Goal: Task Accomplishment & Management: Use online tool/utility

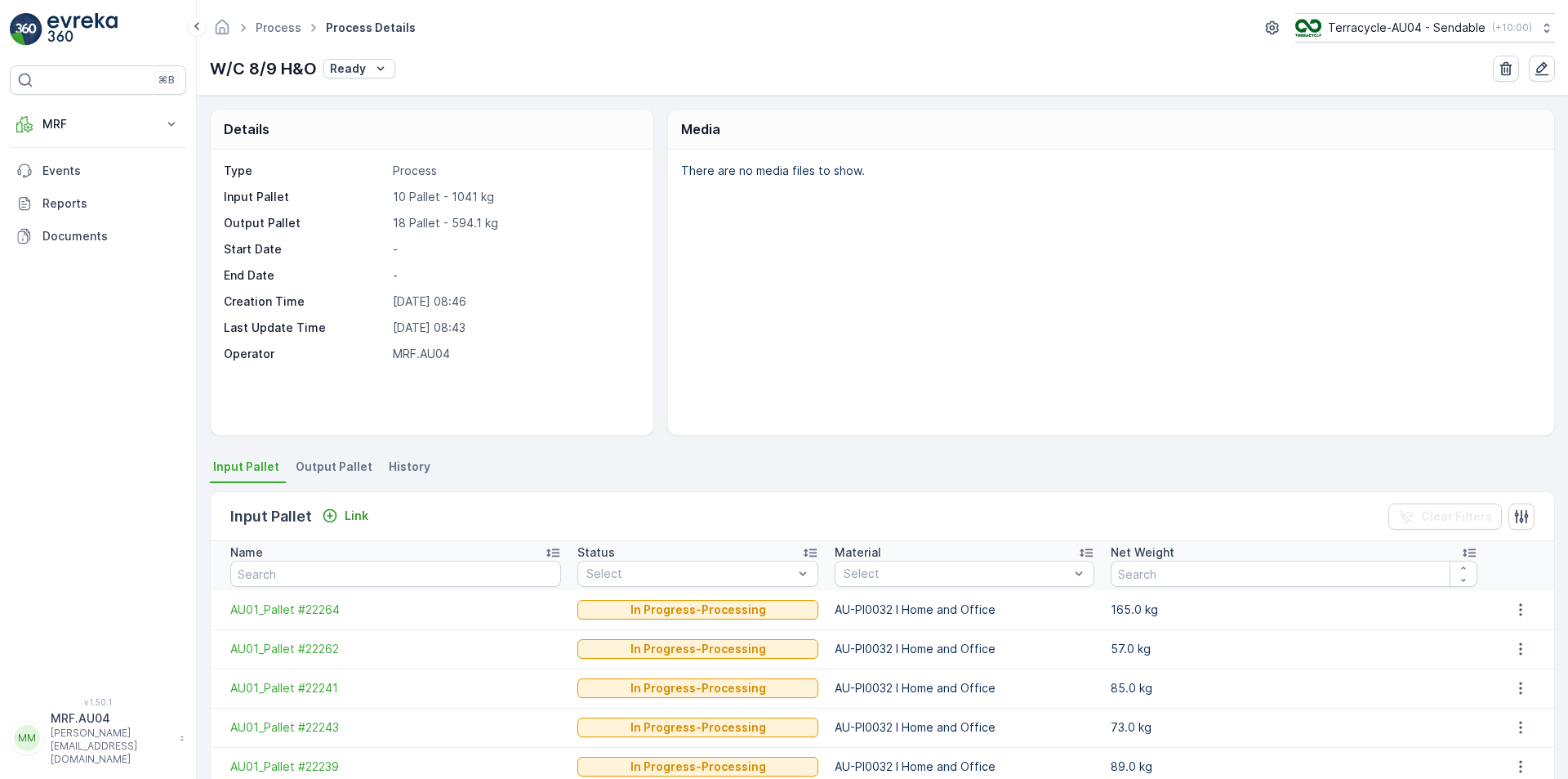
click at [352, 470] on span "Output Pallet" at bounding box center [334, 466] width 77 height 17
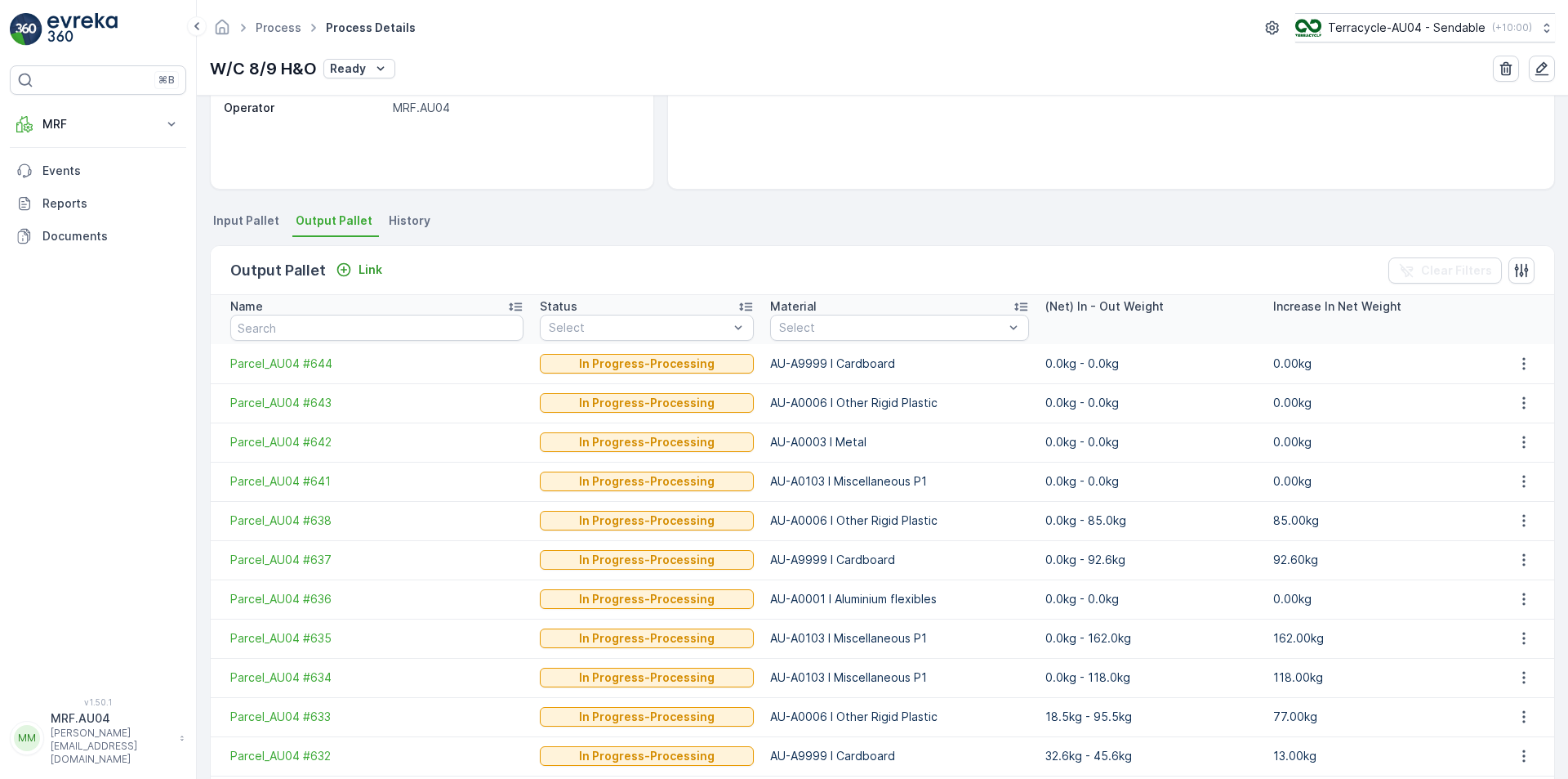
scroll to position [245, 0]
click at [315, 220] on span "Output Pallet" at bounding box center [334, 221] width 77 height 17
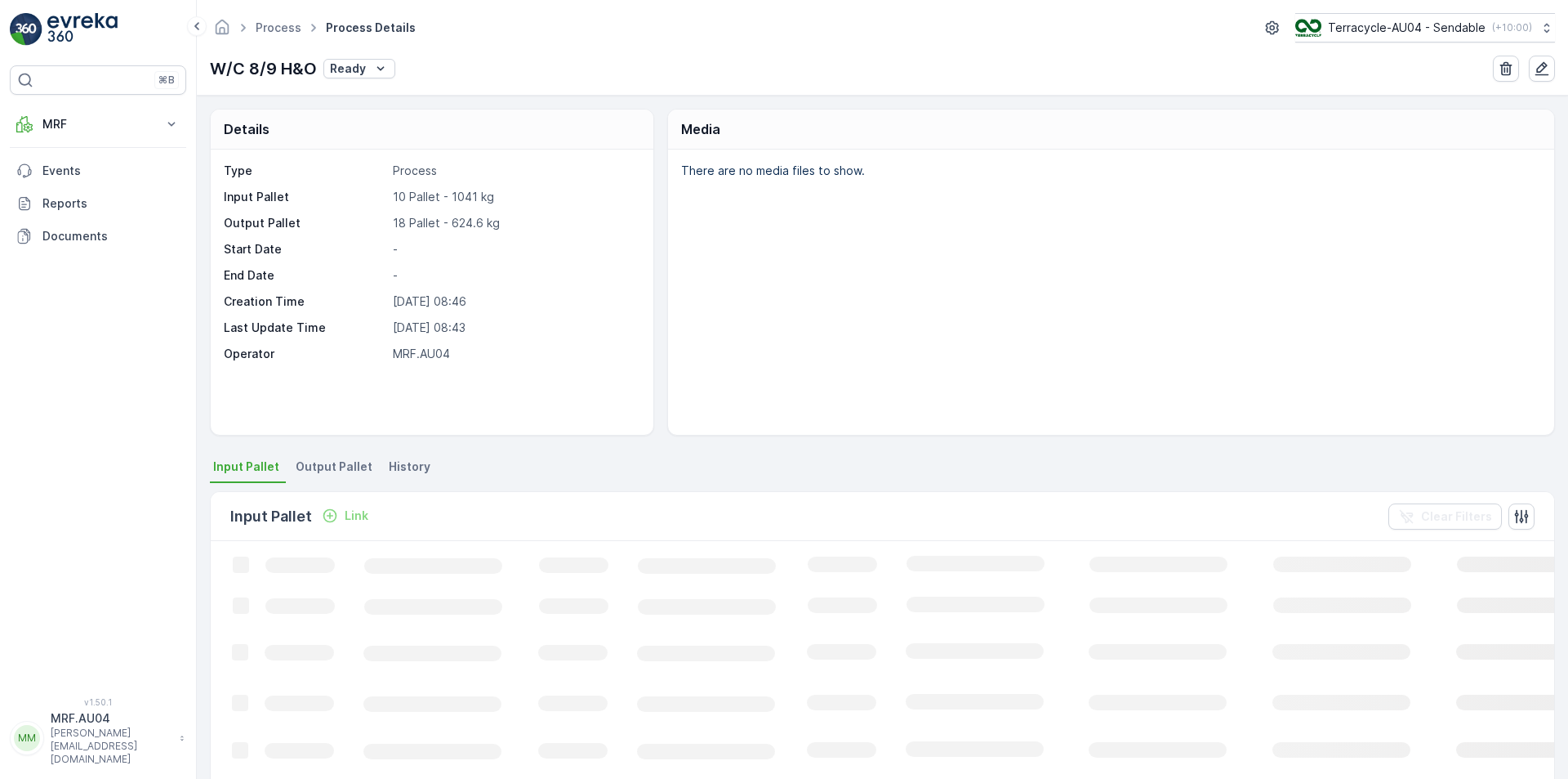
click at [336, 467] on span "Output Pallet" at bounding box center [334, 466] width 77 height 17
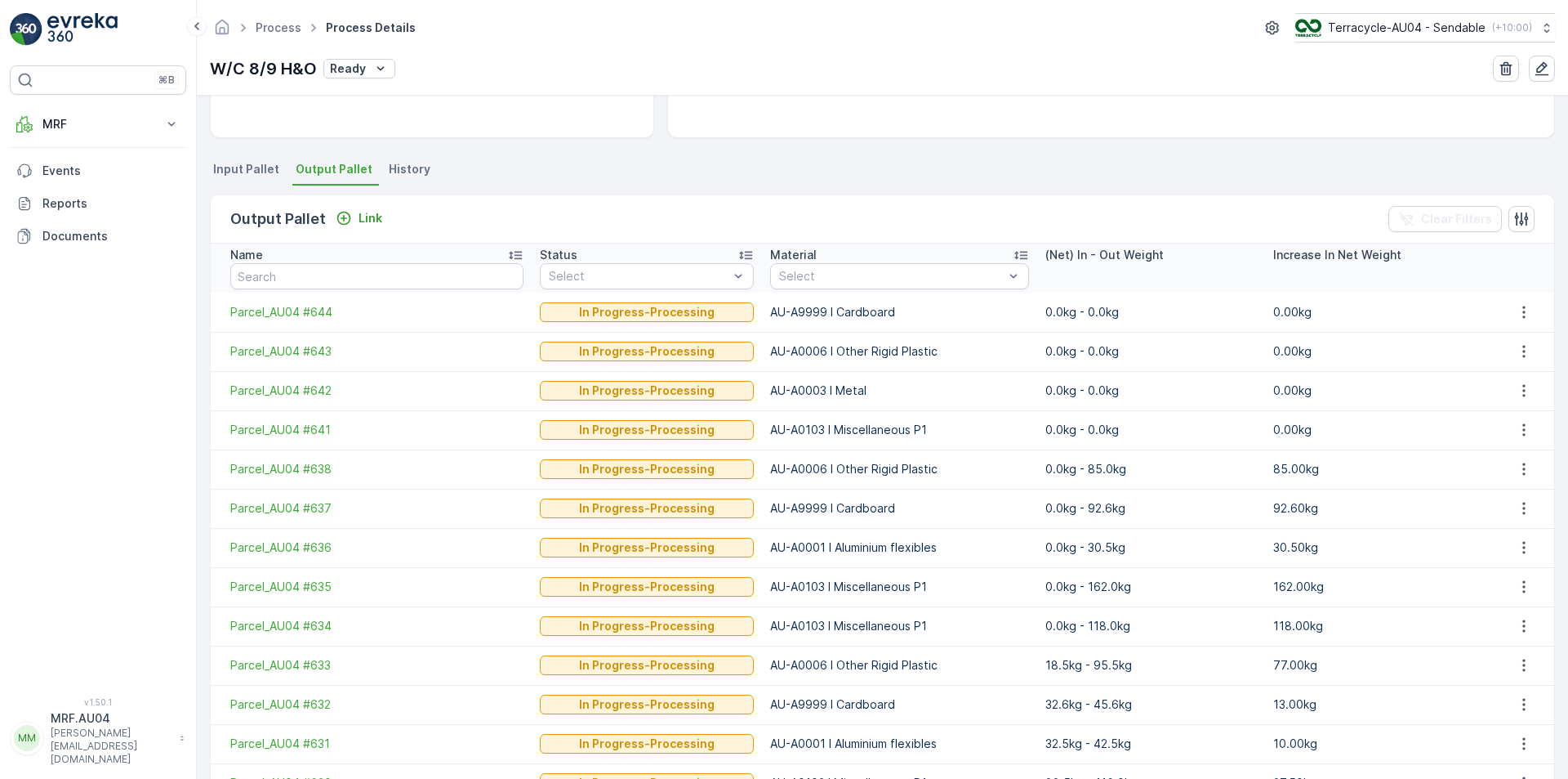
scroll to position [327, 0]
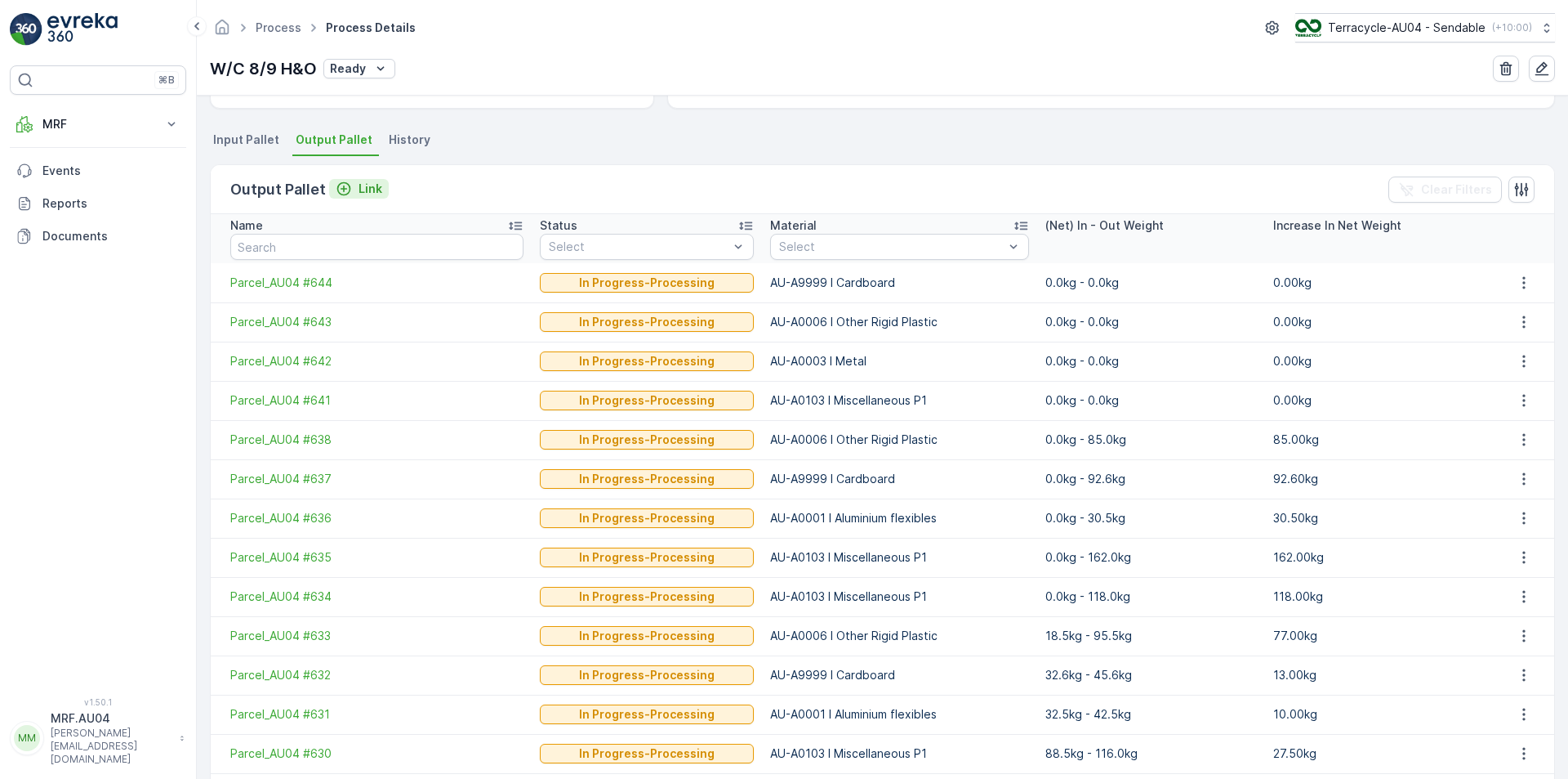
click at [365, 196] on p "Link" at bounding box center [371, 189] width 24 height 17
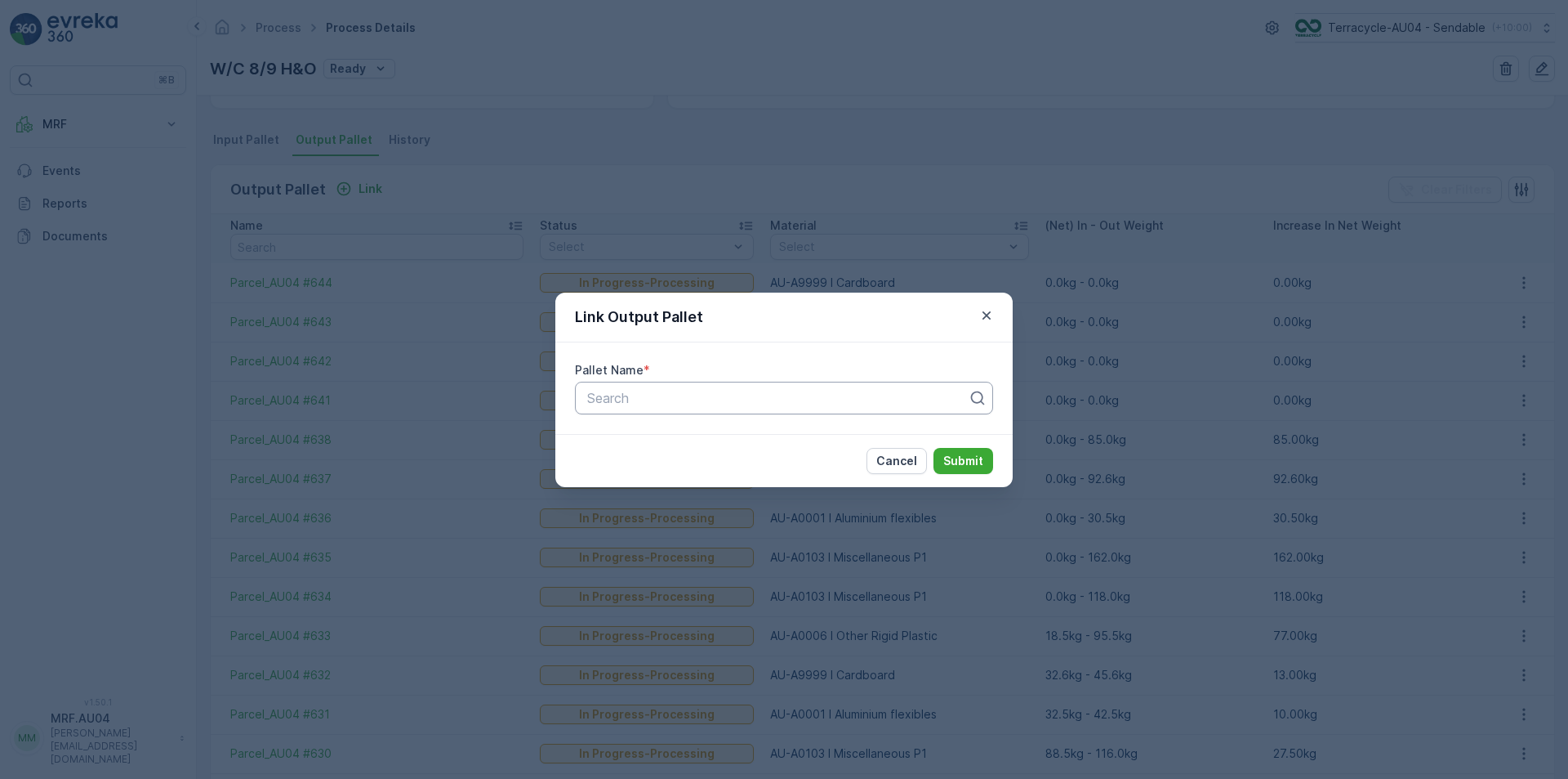
click at [681, 400] on div at bounding box center [777, 398] width 384 height 15
paste input "Parcel_AU04 #645"
type input "Parcel_AU04 #645"
click at [766, 435] on div "Parcel_AU04 #645" at bounding box center [784, 438] width 399 height 15
click at [957, 464] on p "Submit" at bounding box center [963, 461] width 40 height 17
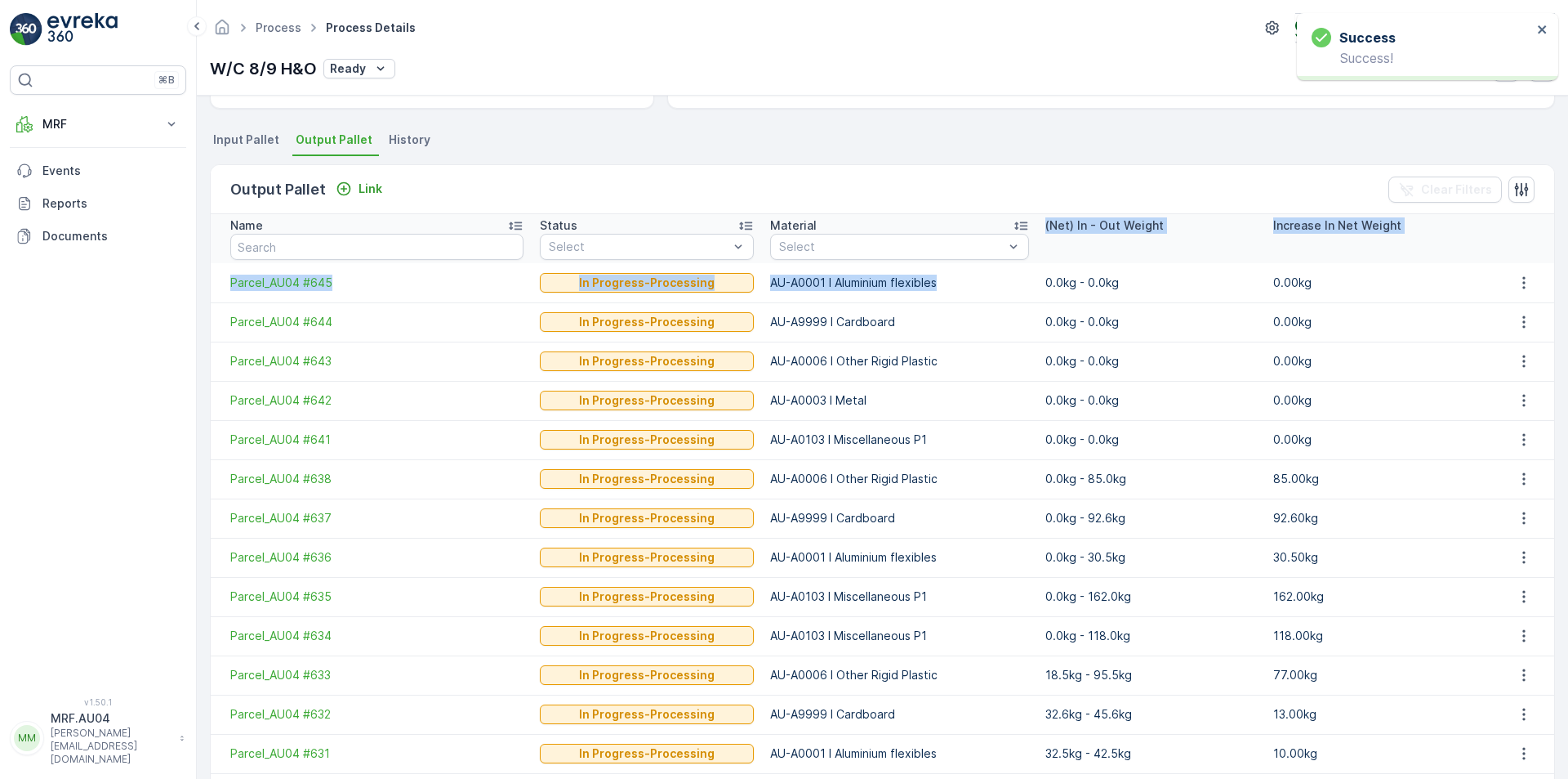
click at [1024, 264] on table "Name Status Select Material Select (Net) In - Out Weight Increase In Net Weight…" at bounding box center [883, 611] width 1344 height 795
click at [359, 194] on p "Link" at bounding box center [371, 189] width 24 height 17
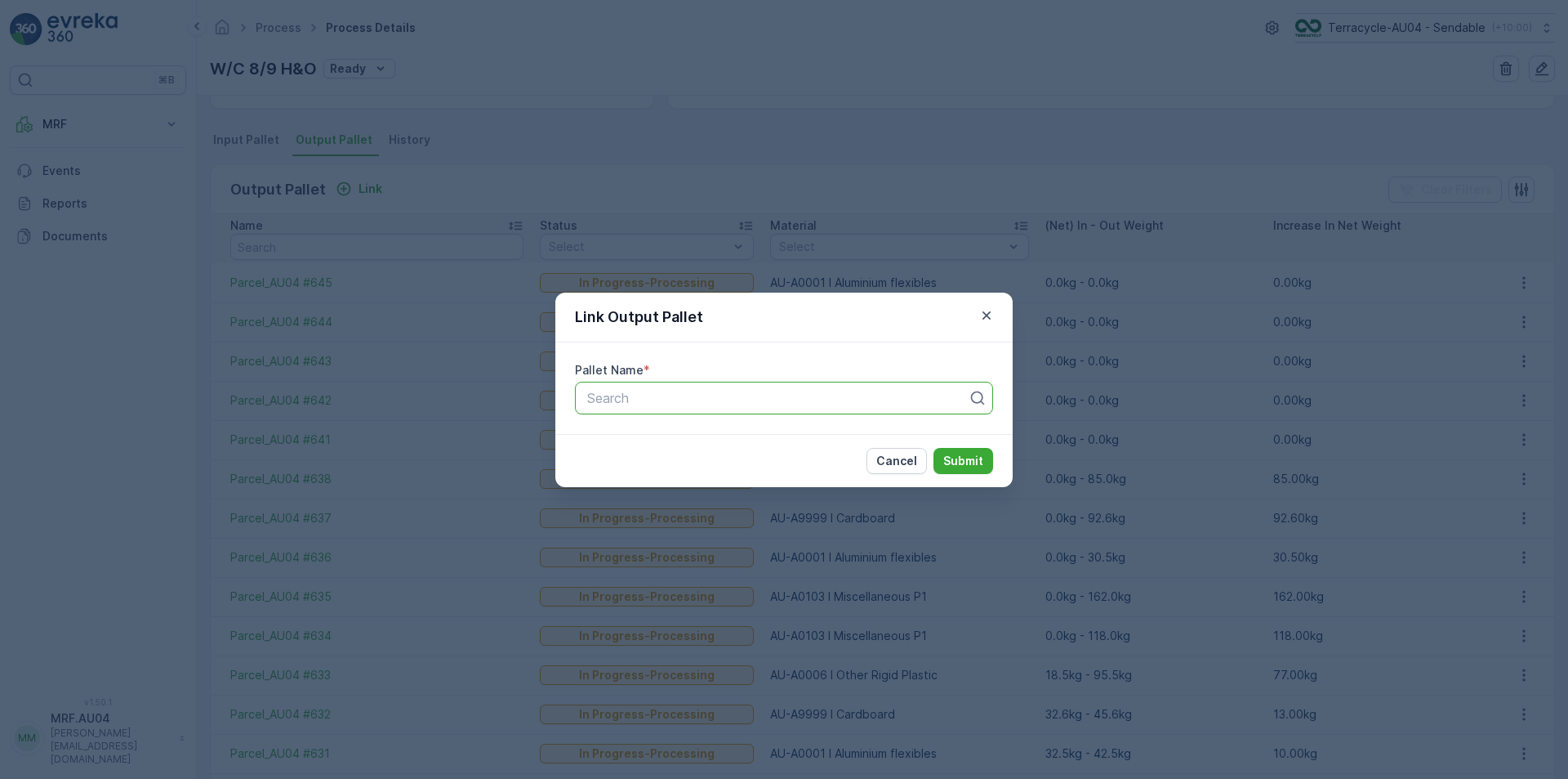
click at [764, 402] on div at bounding box center [777, 398] width 384 height 15
paste input "Parcel_AU04 #646"
type input "Parcel_AU04 #646"
click at [821, 440] on p "Loading..." at bounding box center [784, 439] width 399 height 17
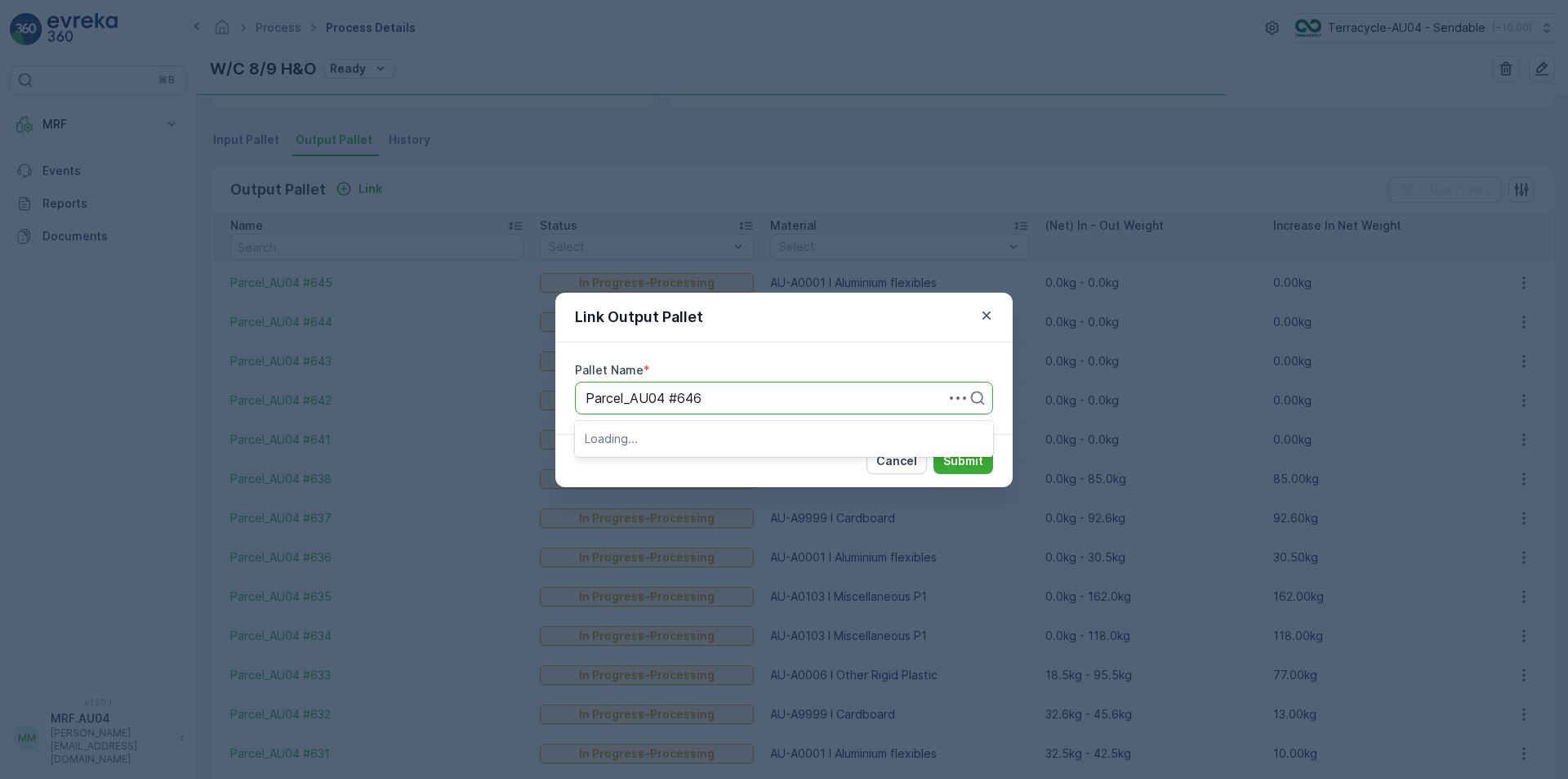
click at [821, 439] on p "Loading..." at bounding box center [784, 439] width 399 height 17
click at [821, 439] on div "Parcel_AU04 #646" at bounding box center [784, 438] width 399 height 15
click at [950, 460] on p "Submit" at bounding box center [963, 461] width 40 height 17
